Goal: Task Accomplishment & Management: Manage account settings

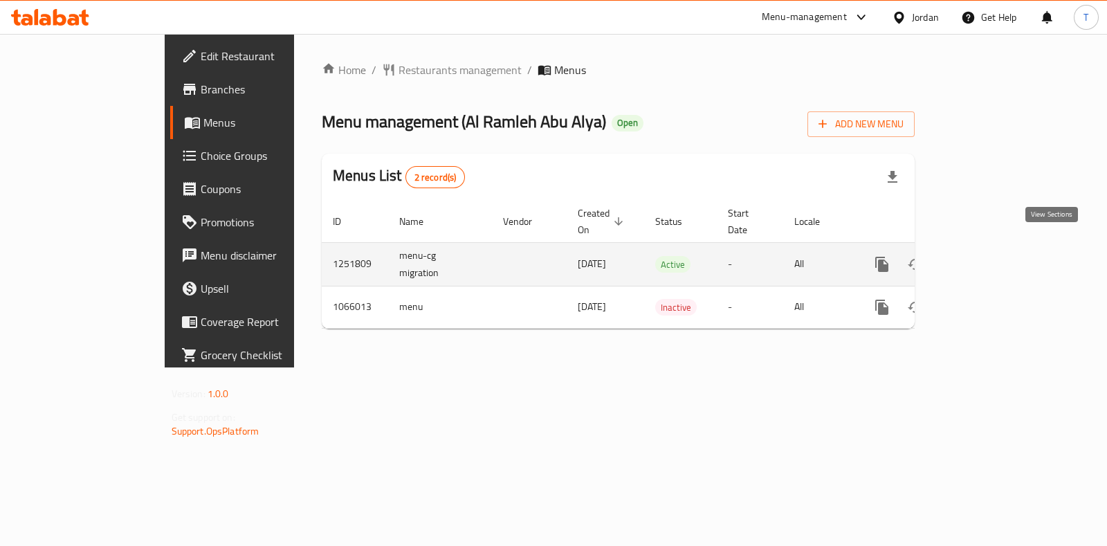
click at [990, 256] on icon "enhanced table" at bounding box center [982, 264] width 17 height 17
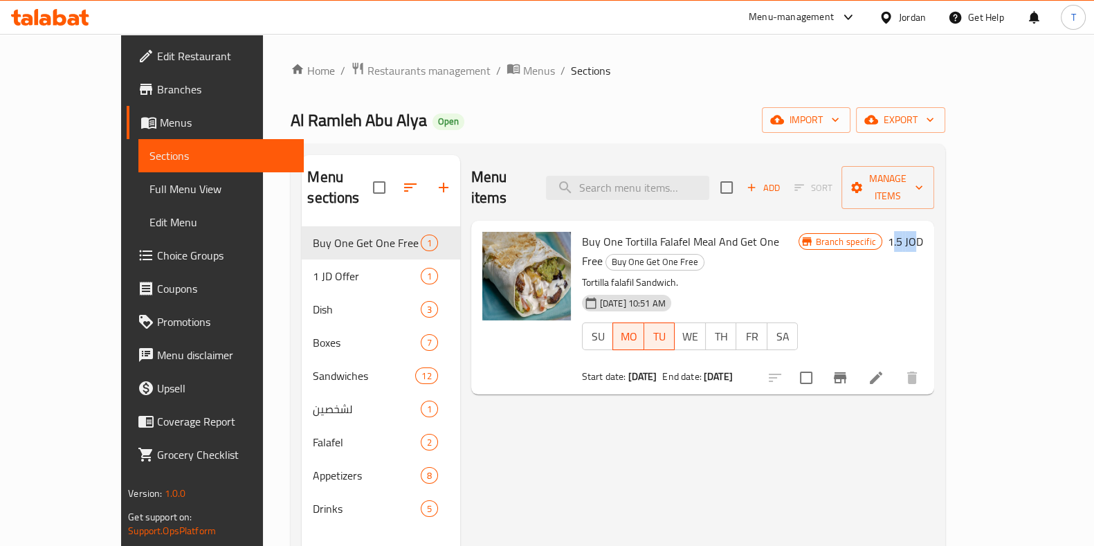
drag, startPoint x: 1014, startPoint y: 221, endPoint x: 1035, endPoint y: 220, distance: 21.5
click at [923, 232] on h6 "1.5 JOD" at bounding box center [905, 241] width 35 height 19
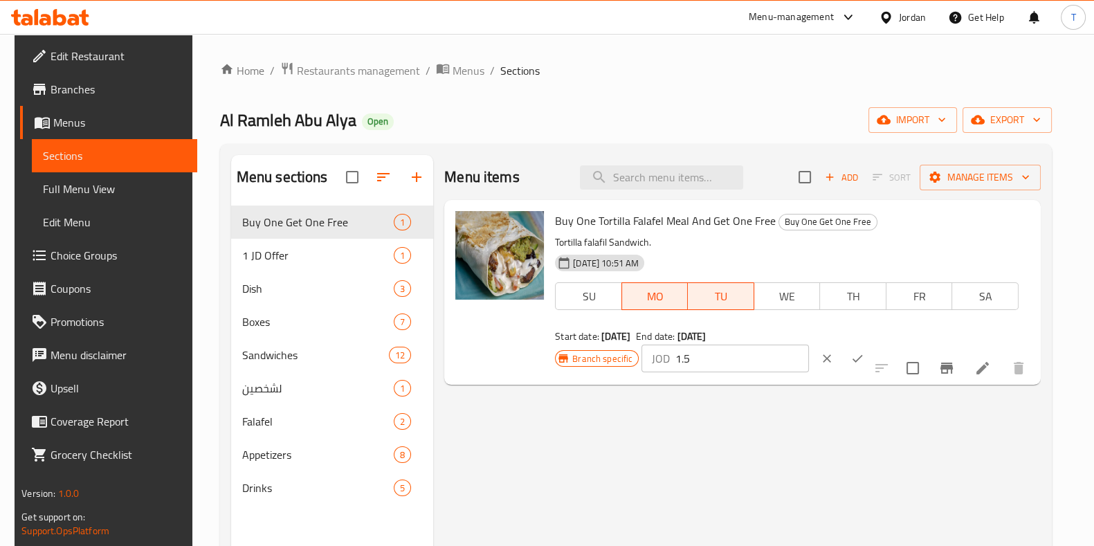
click at [879, 343] on div "Branch specific JOD 1.5 ​" at bounding box center [724, 358] width 338 height 30
click at [953, 368] on icon "Branch-specific-item" at bounding box center [947, 368] width 12 height 11
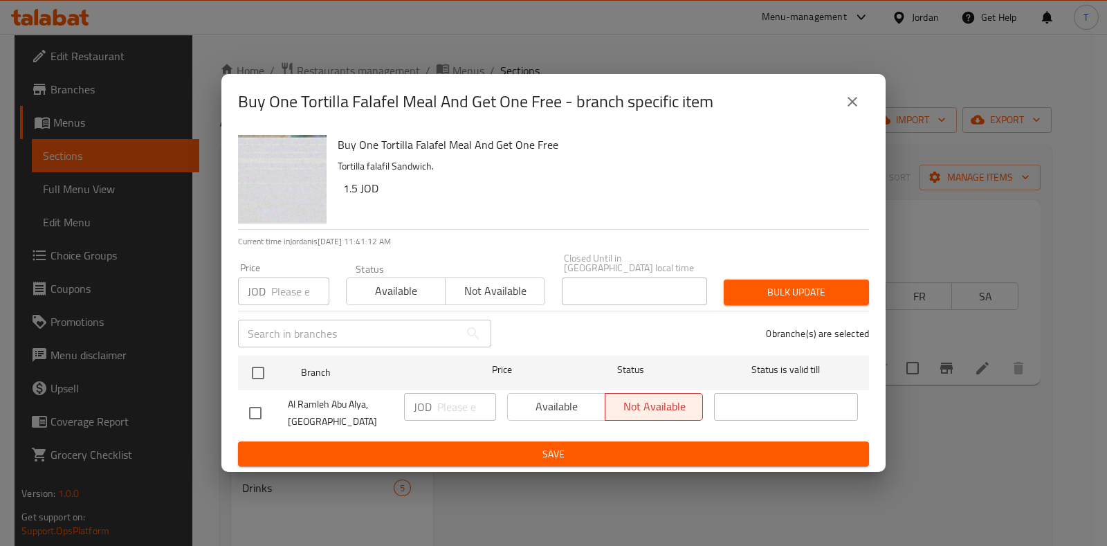
click at [853, 107] on icon "close" at bounding box center [853, 102] width 10 height 10
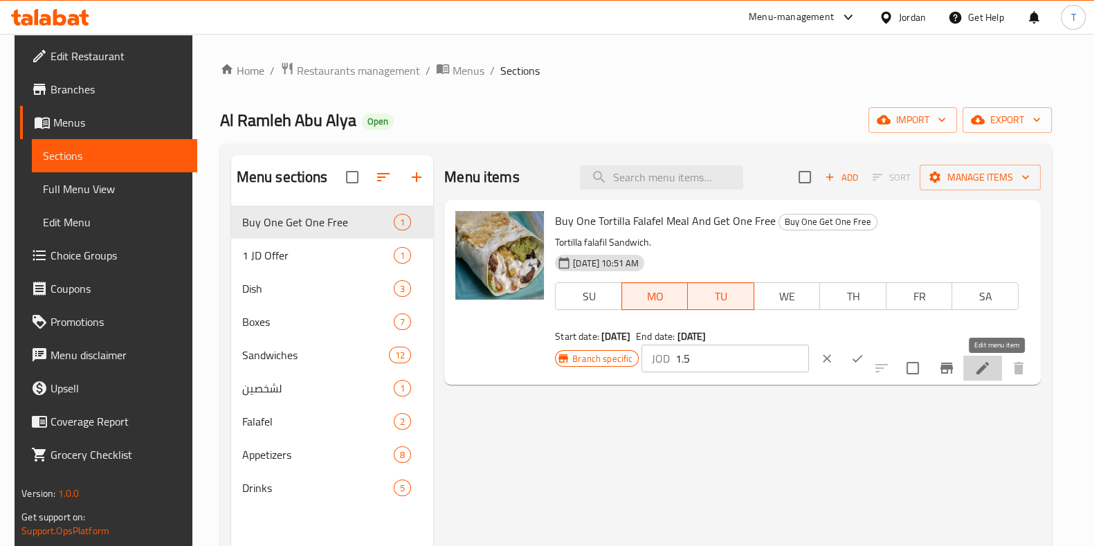
click at [991, 377] on icon at bounding box center [983, 368] width 17 height 17
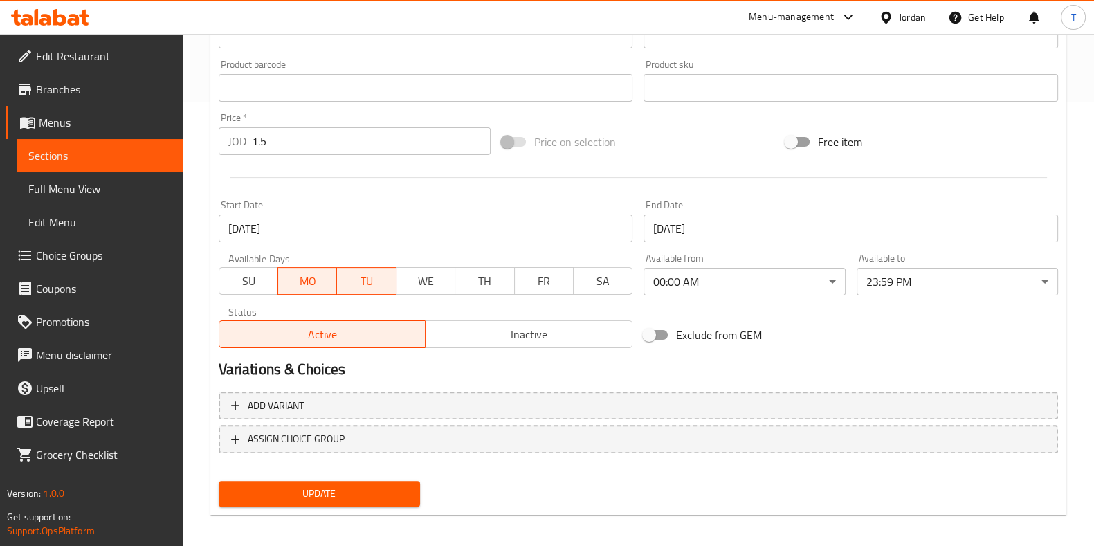
scroll to position [451, 0]
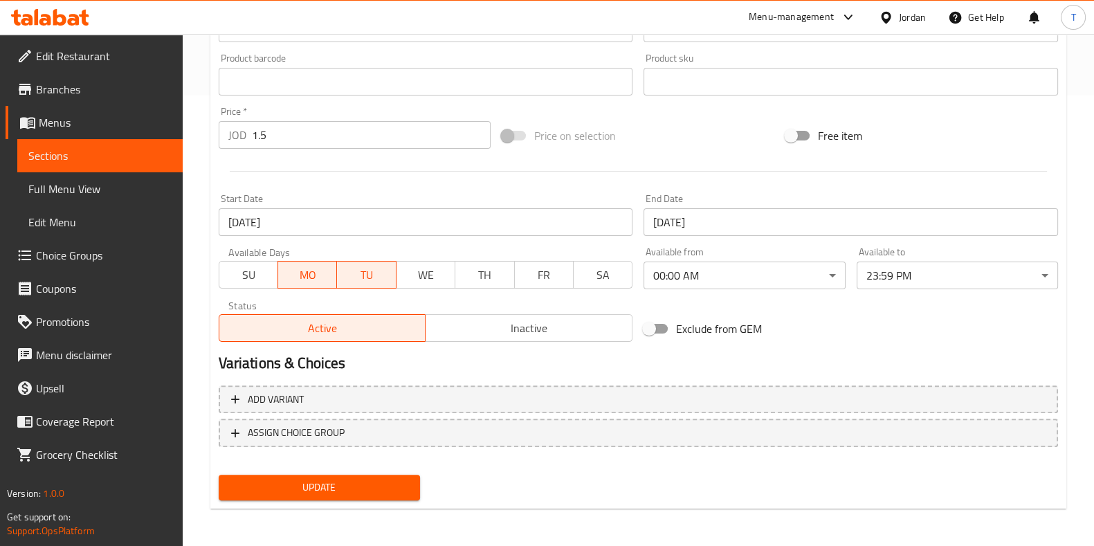
click at [294, 133] on input "1.5" at bounding box center [371, 135] width 239 height 28
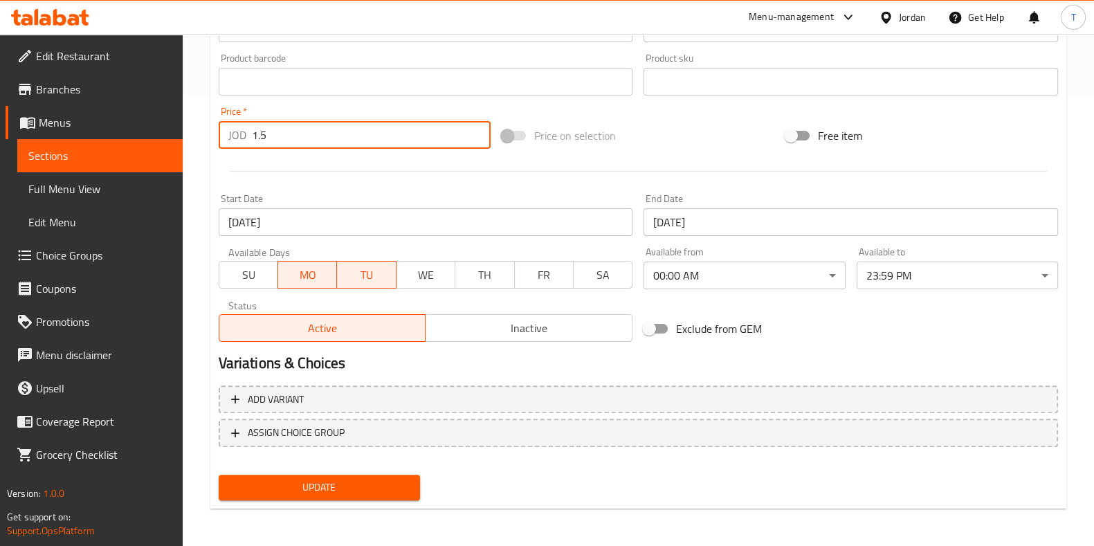
click at [294, 133] on input "1.5" at bounding box center [371, 135] width 239 height 28
drag, startPoint x: 301, startPoint y: 140, endPoint x: 256, endPoint y: 138, distance: 45.0
click at [256, 138] on input "1.5" at bounding box center [371, 135] width 239 height 28
type input "1"
type input "2"
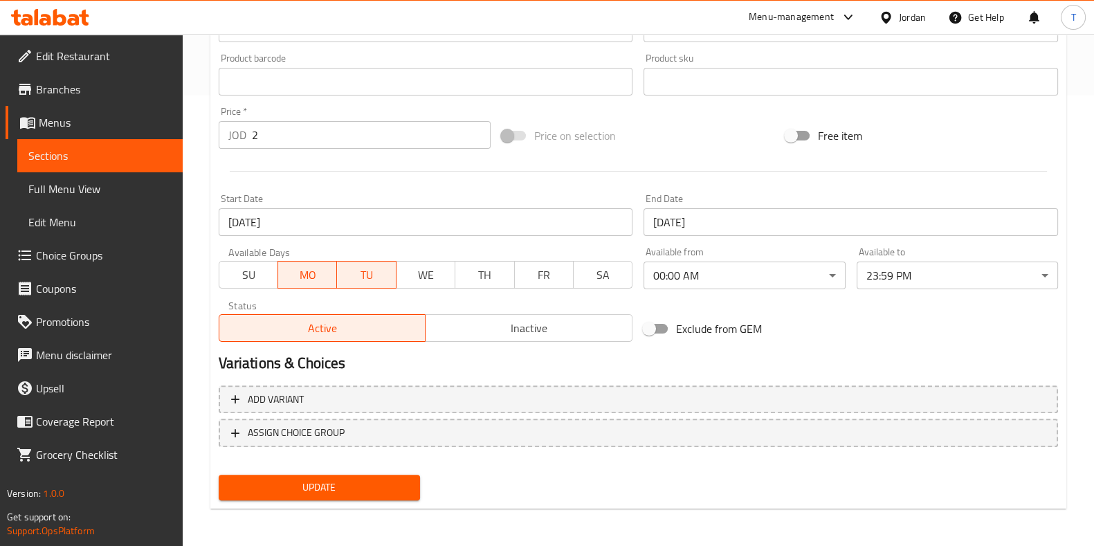
click at [388, 164] on div at bounding box center [638, 171] width 851 height 34
click at [384, 482] on span "Update" at bounding box center [319, 487] width 179 height 17
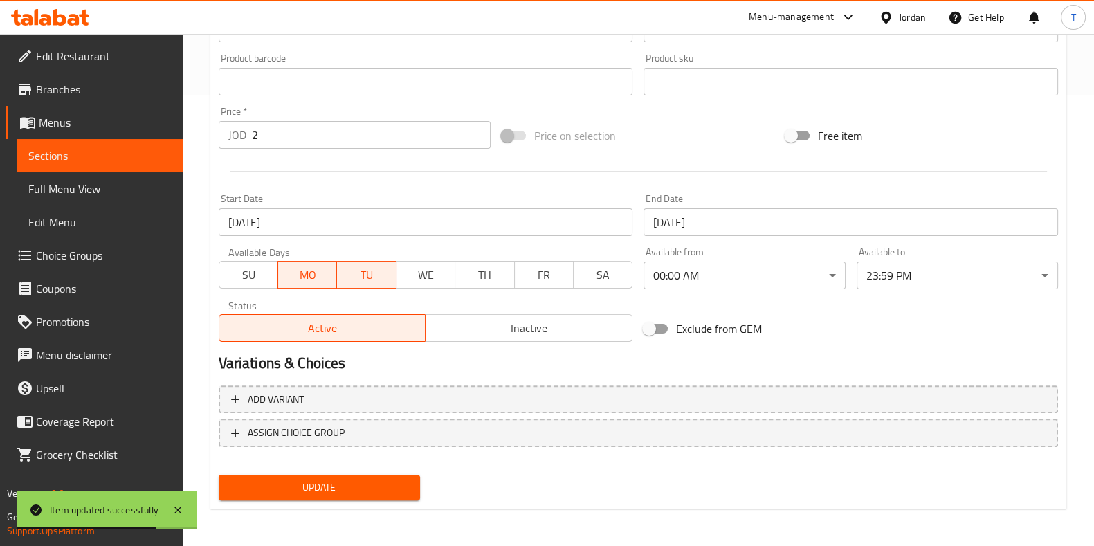
click at [408, 493] on button "Update" at bounding box center [319, 488] width 201 height 26
